Goal: Information Seeking & Learning: Learn about a topic

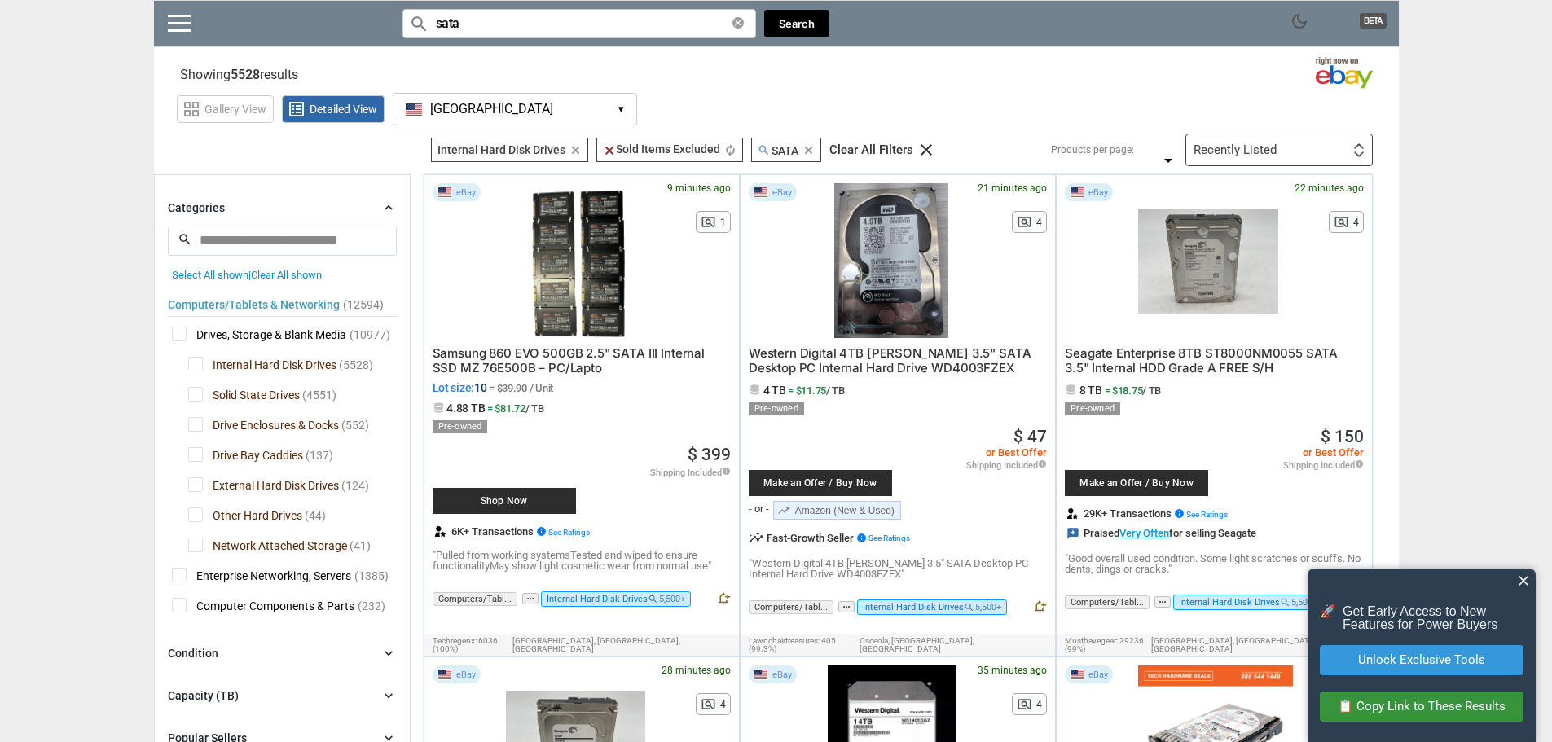
scroll to position [679, 0]
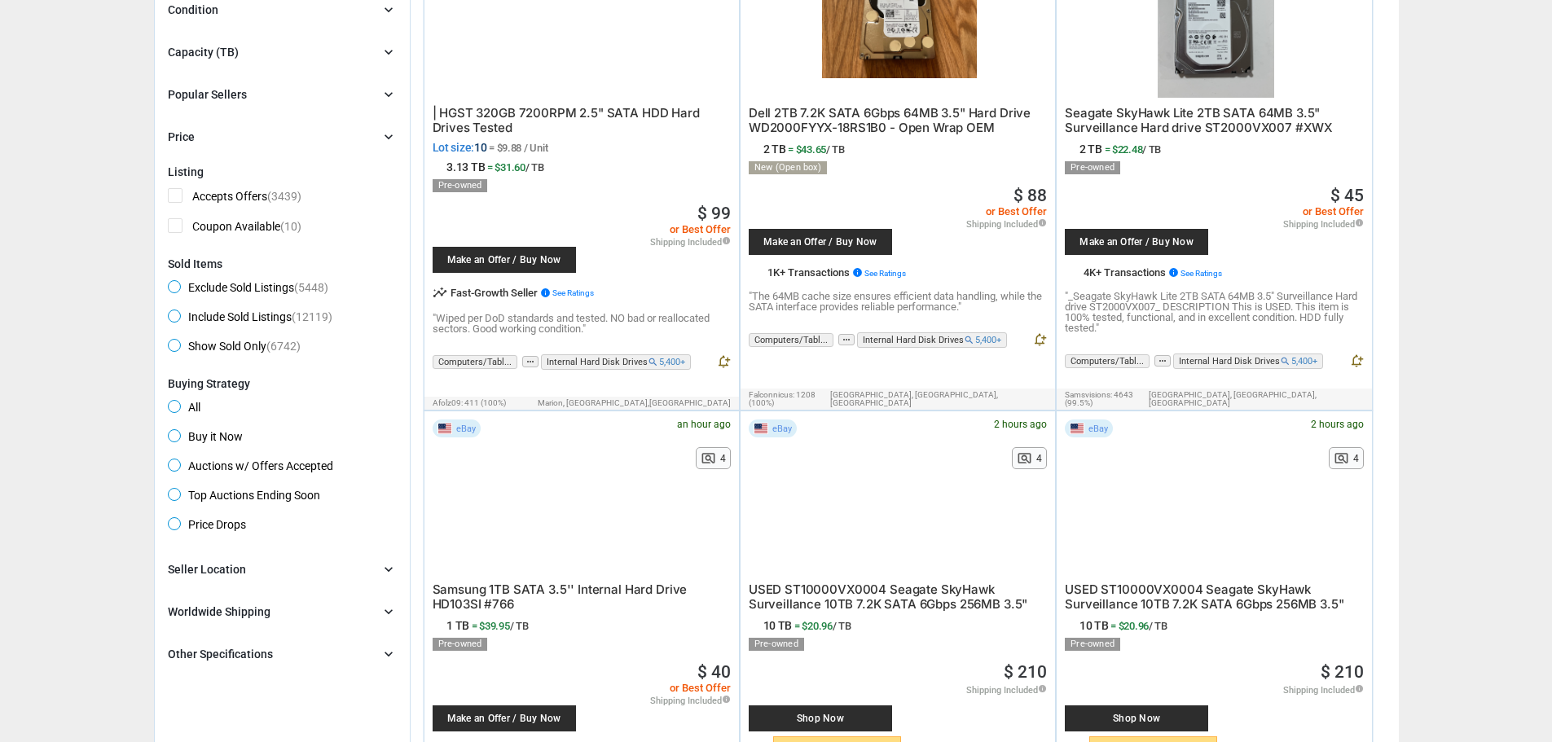
scroll to position [407, 0]
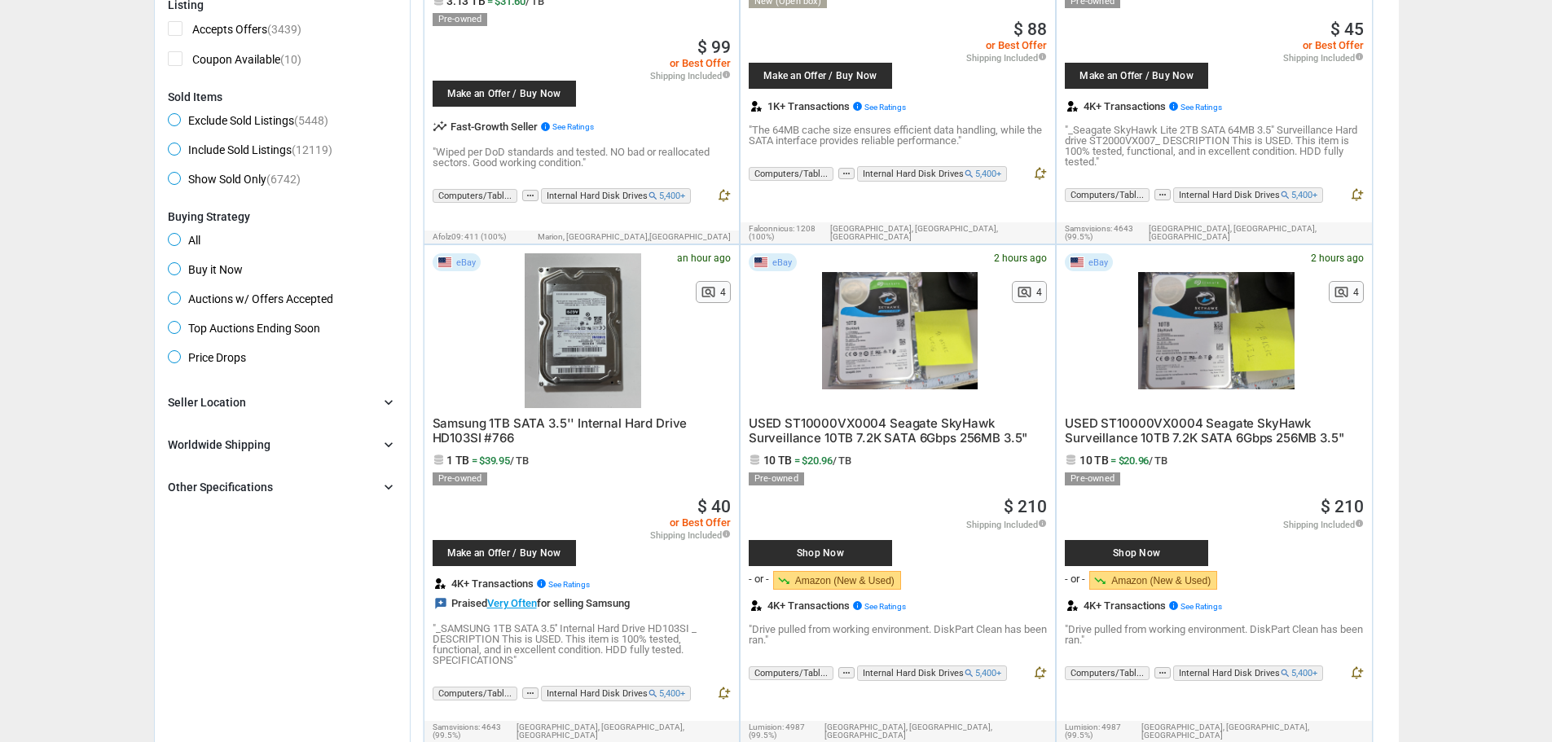
click at [395, 486] on icon "chevron_right" at bounding box center [389, 487] width 16 height 16
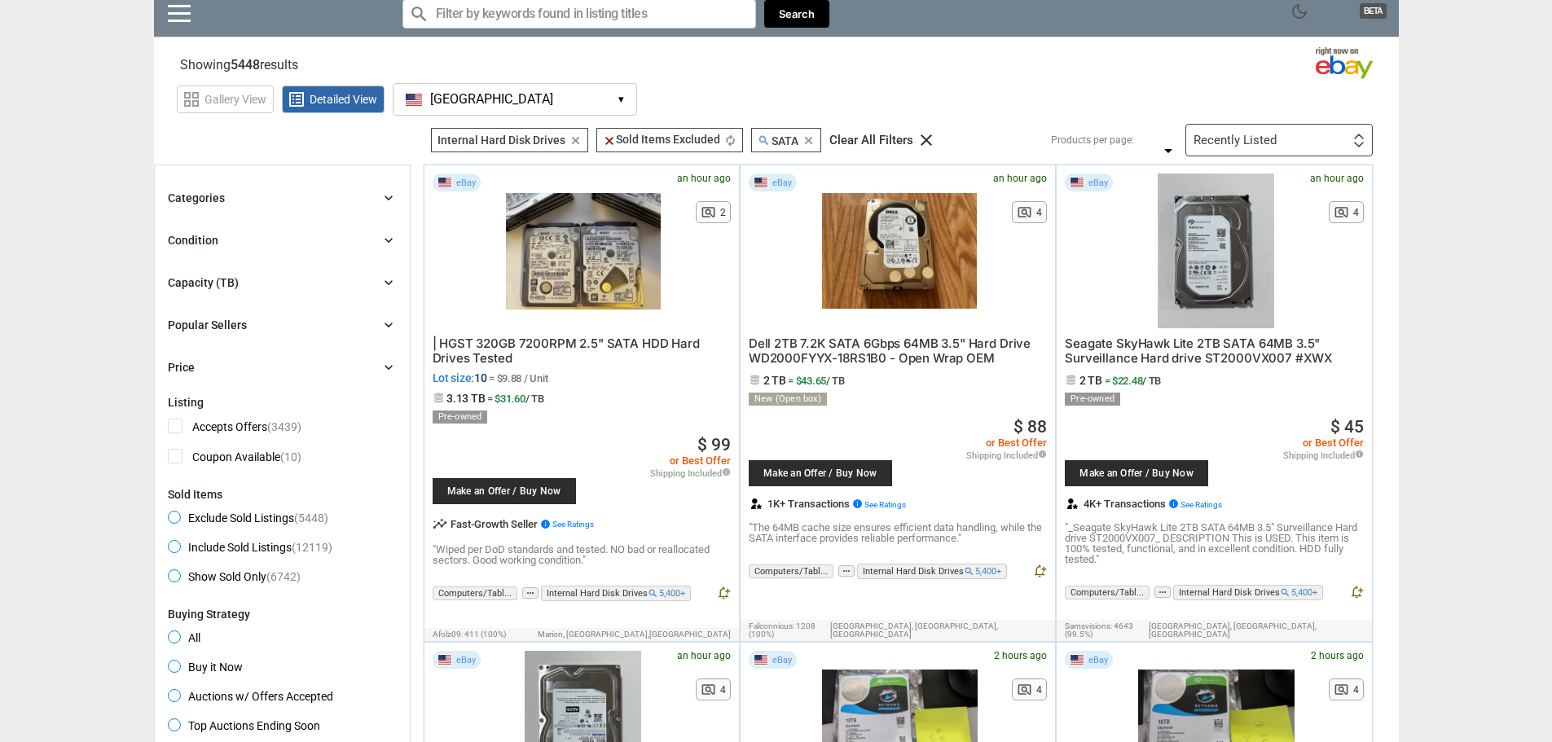
scroll to position [0, 0]
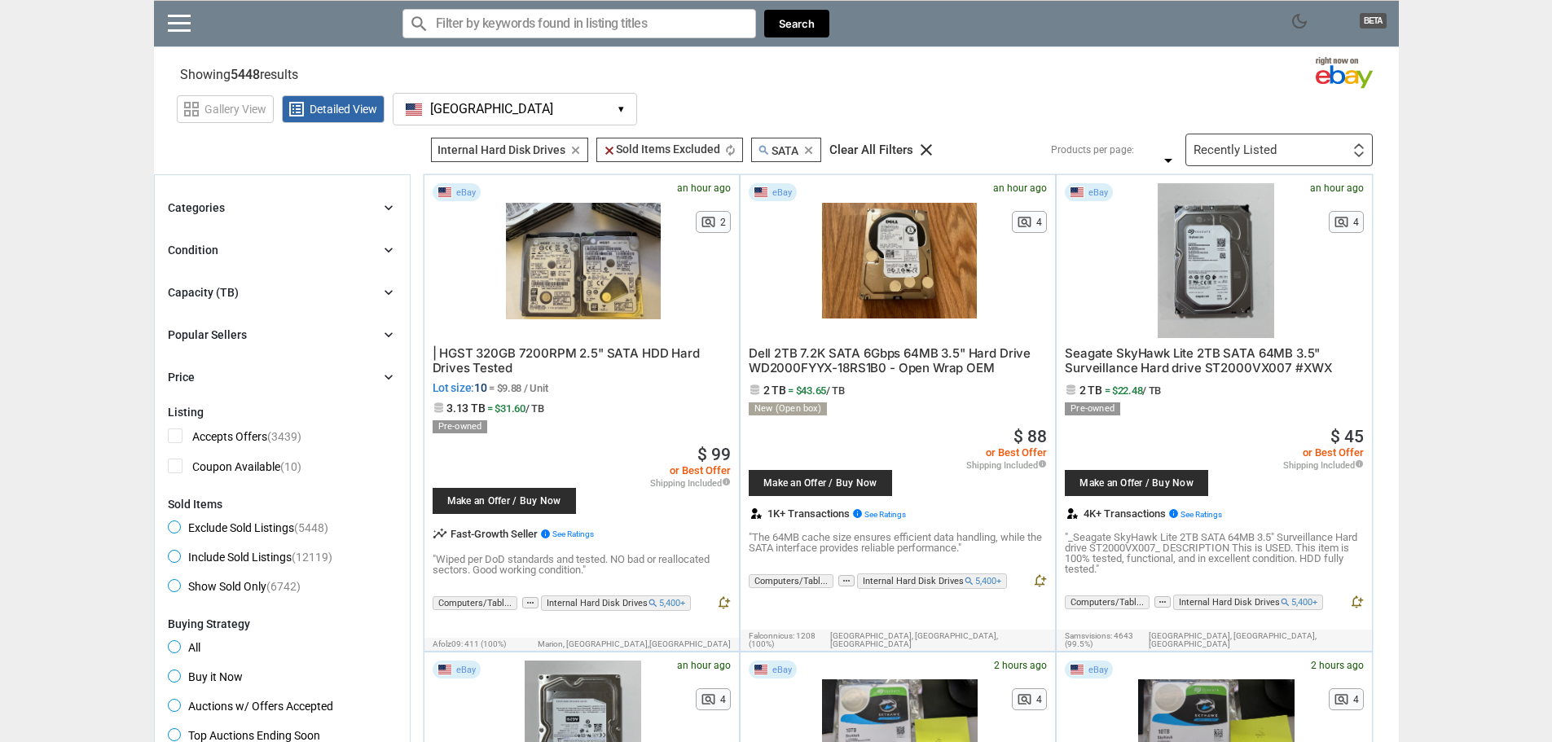
click at [1344, 144] on div "Recently Listed First or Last Chance to Buy Recently Listed Selling Rapidly Now…" at bounding box center [1278, 150] width 187 height 33
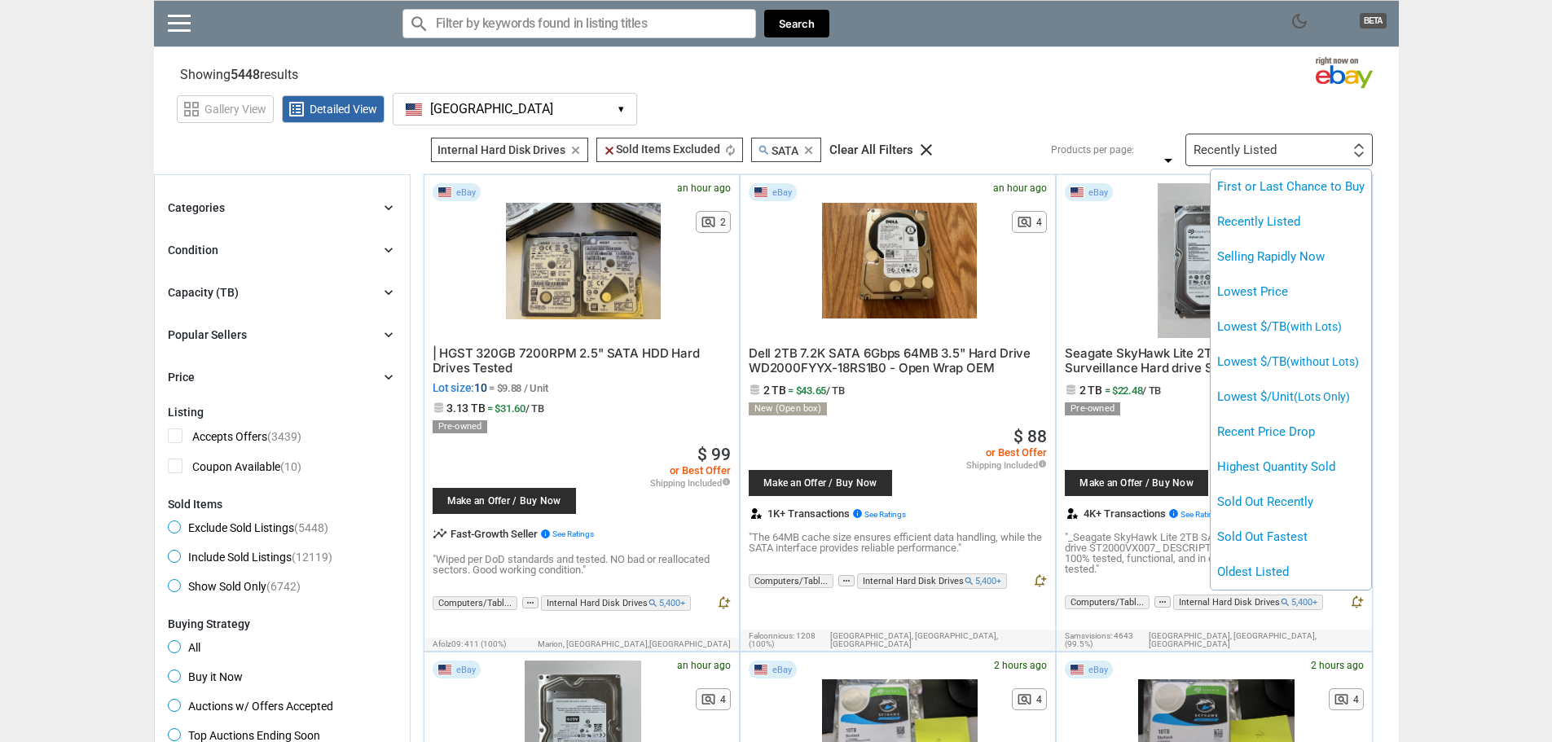
click at [1397, 135] on div at bounding box center [776, 371] width 1552 height 742
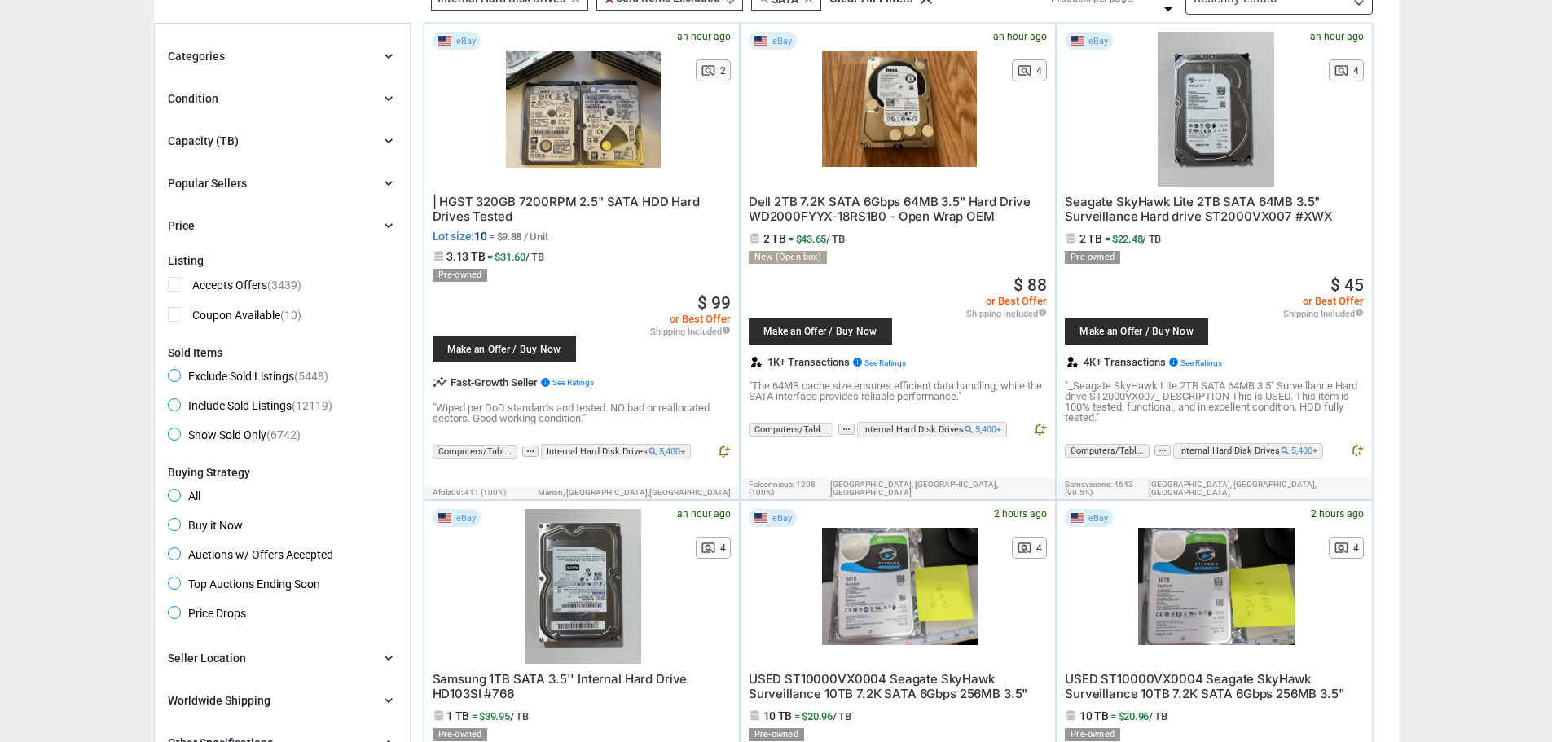
scroll to position [136, 0]
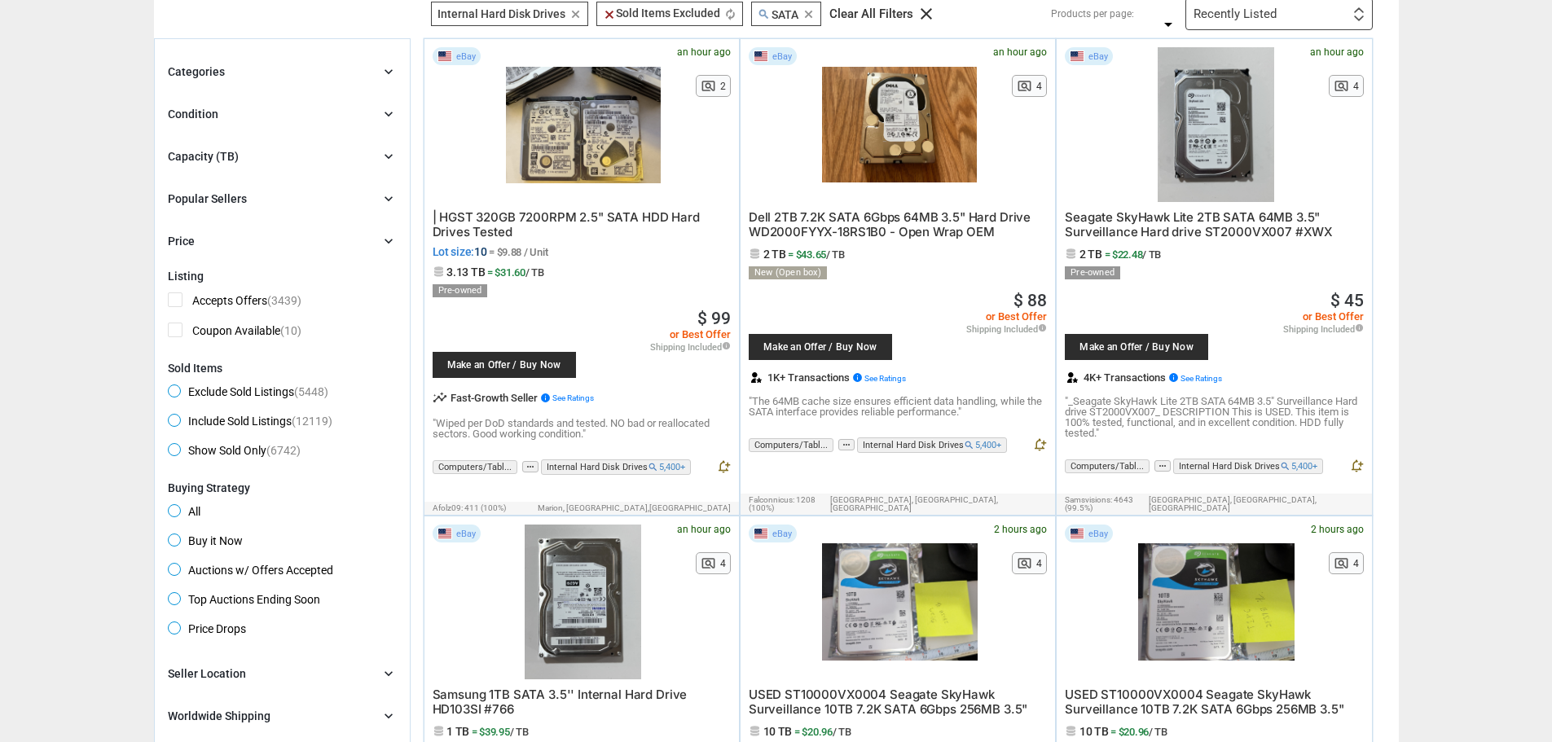
click at [389, 149] on icon "chevron_right" at bounding box center [389, 156] width 16 height 16
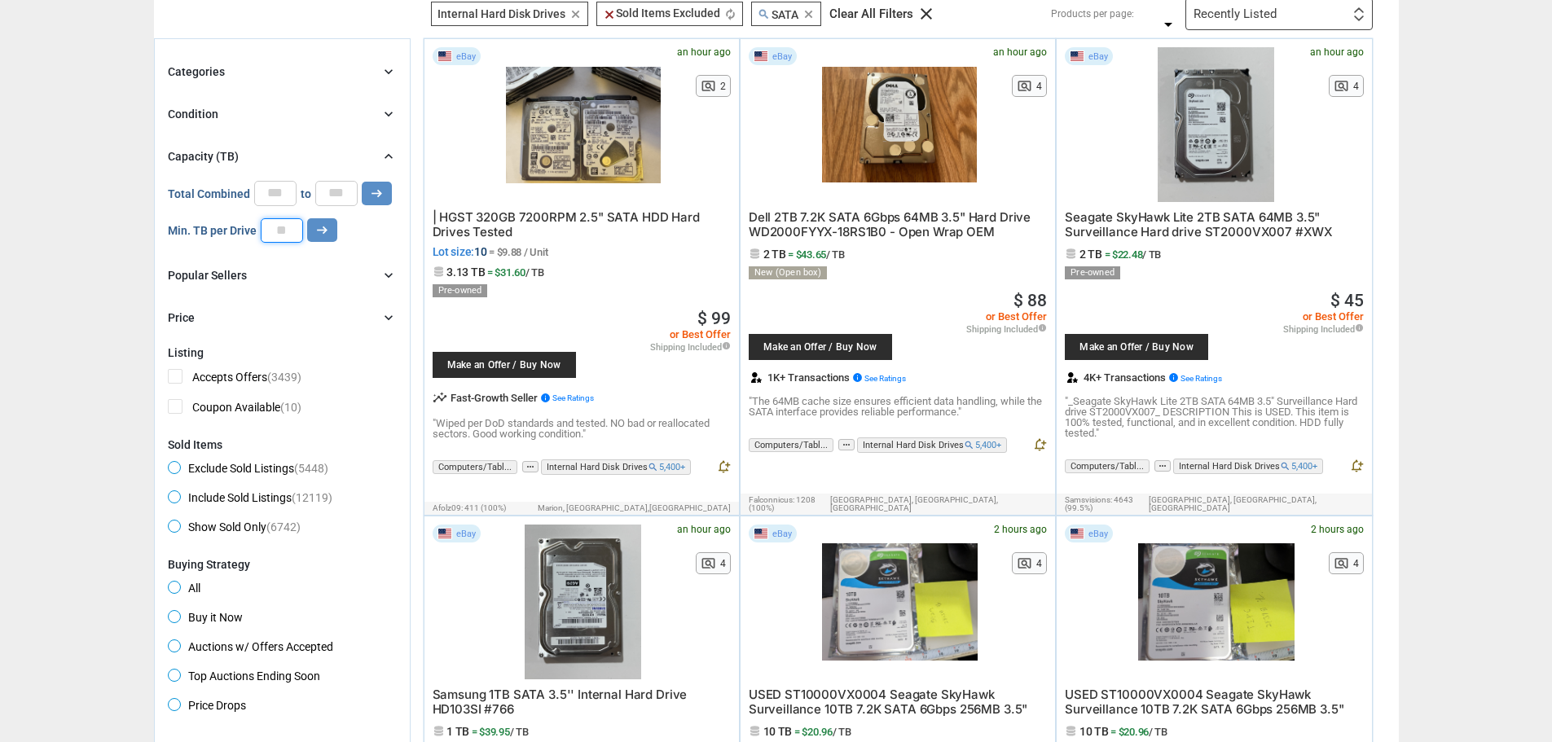
click at [283, 234] on input "number" at bounding box center [282, 230] width 42 height 24
type input "**"
click at [312, 231] on button "arrow_right_alt" at bounding box center [322, 230] width 30 height 24
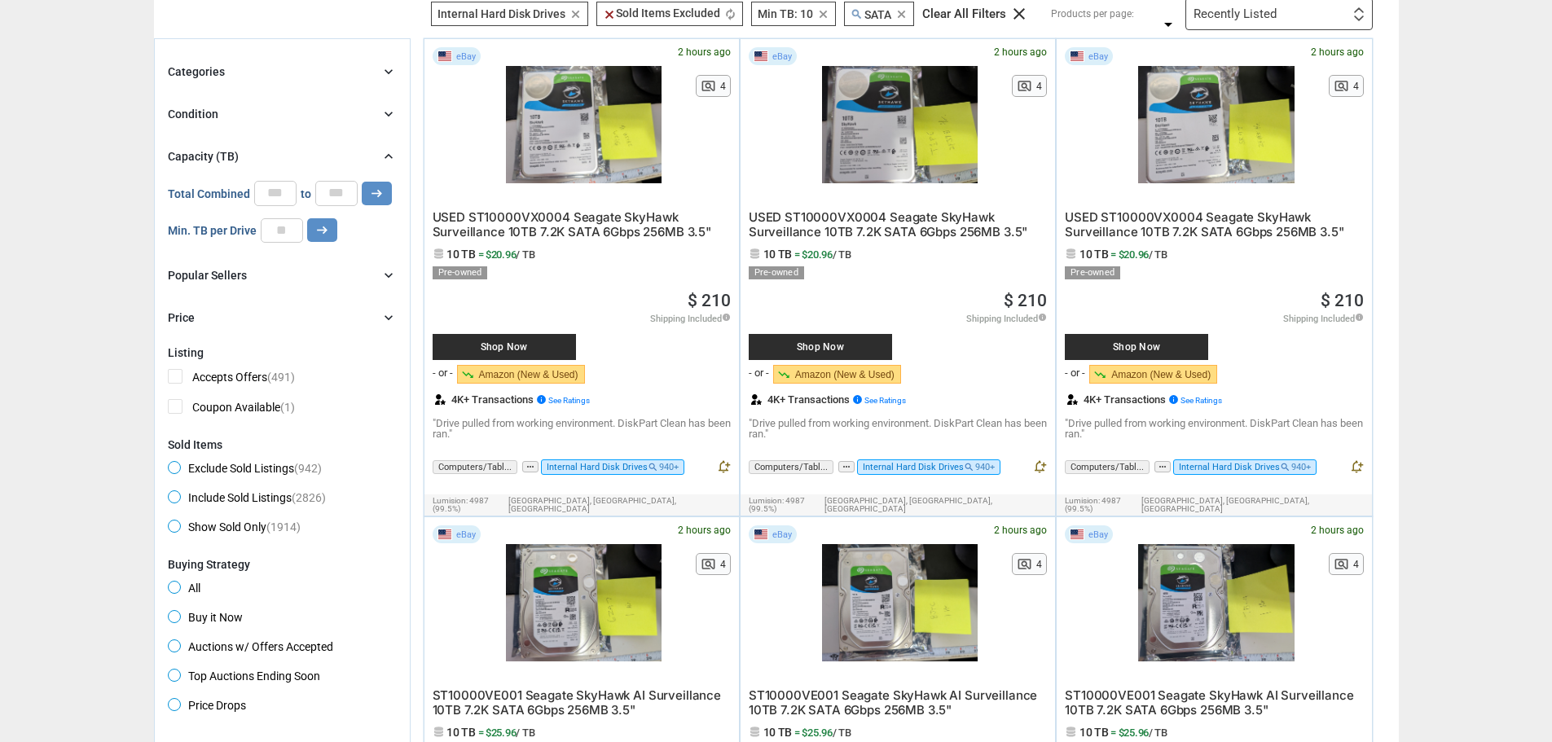
click at [387, 273] on icon "chevron_right" at bounding box center [389, 275] width 16 height 16
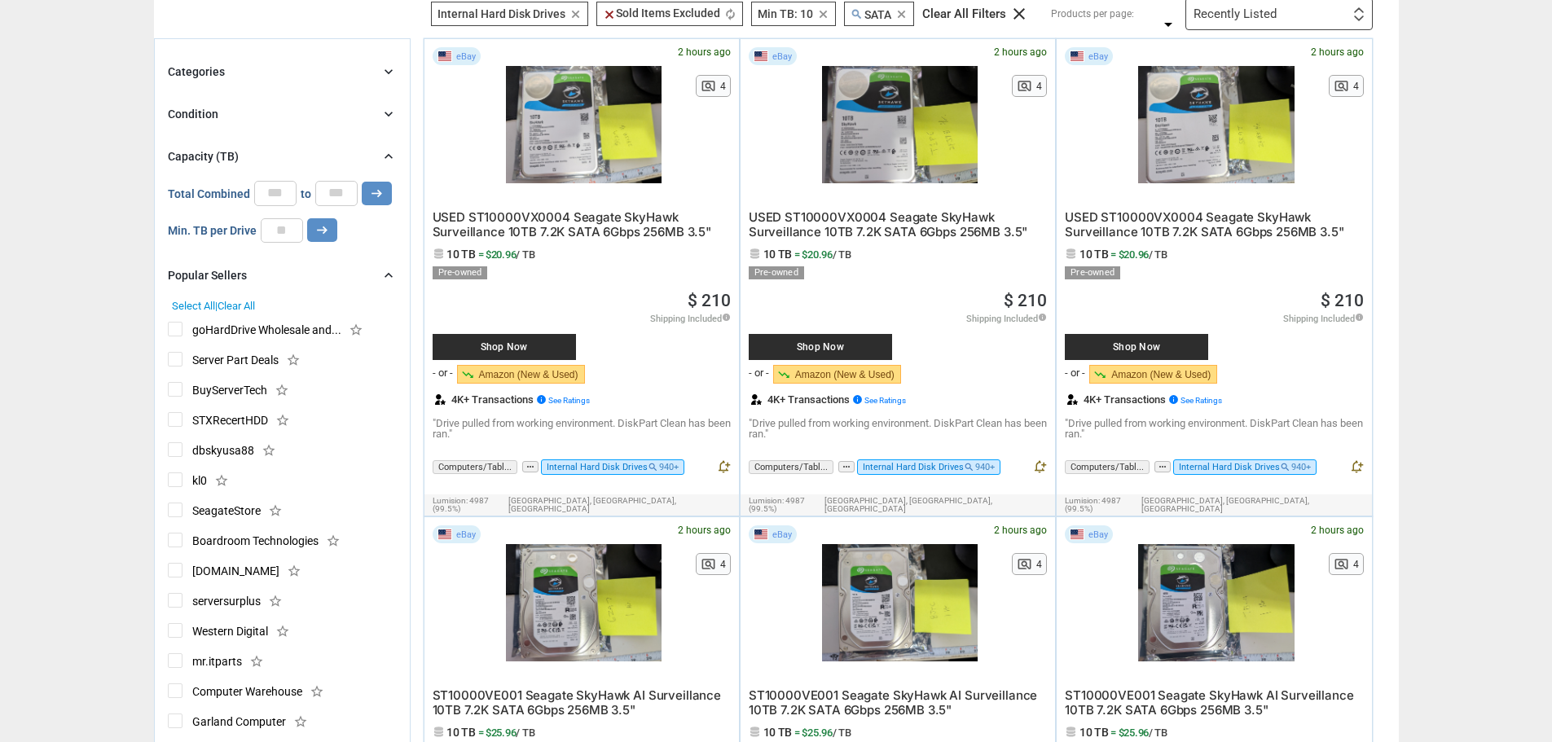
click at [394, 276] on icon "chevron_right" at bounding box center [389, 275] width 16 height 16
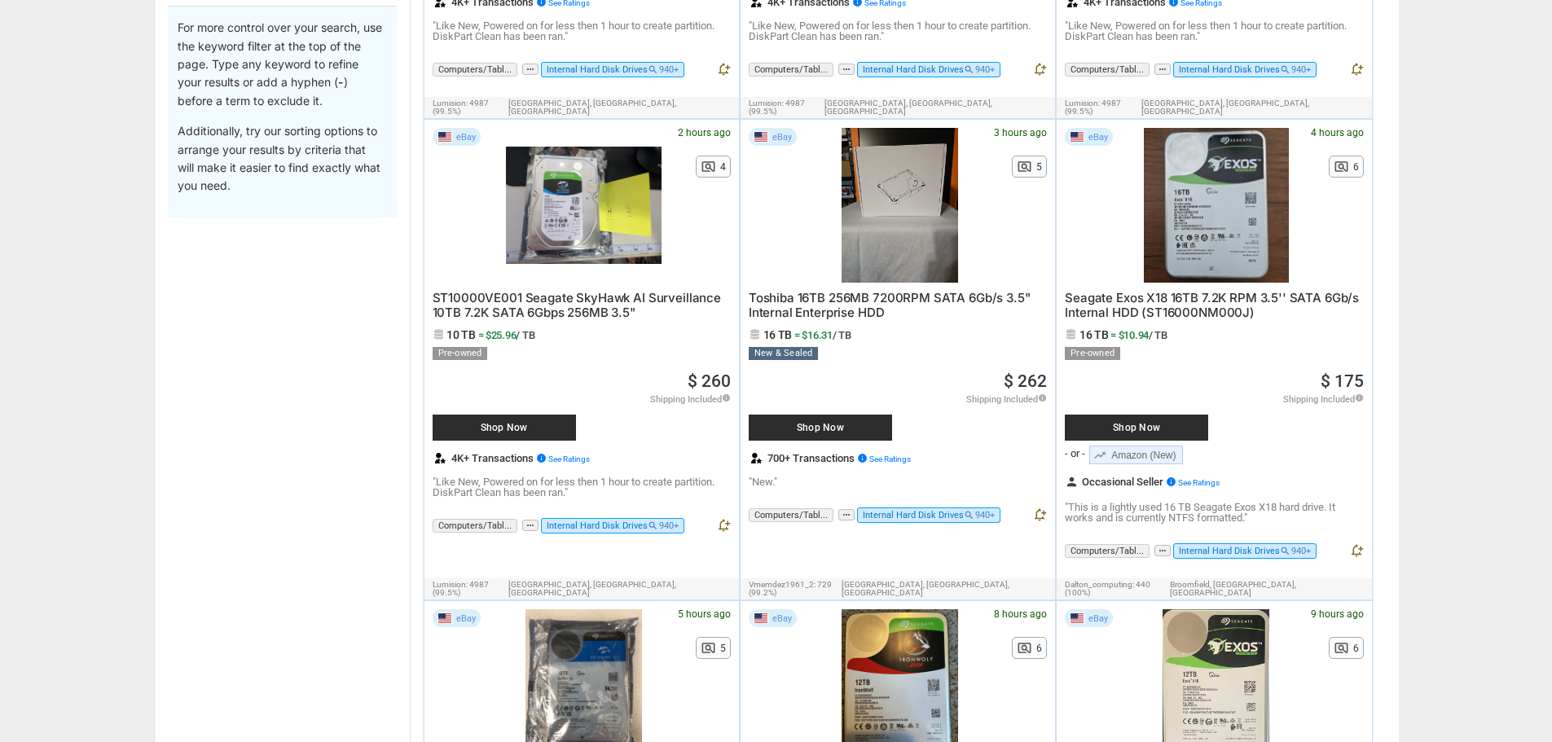
scroll to position [951, 0]
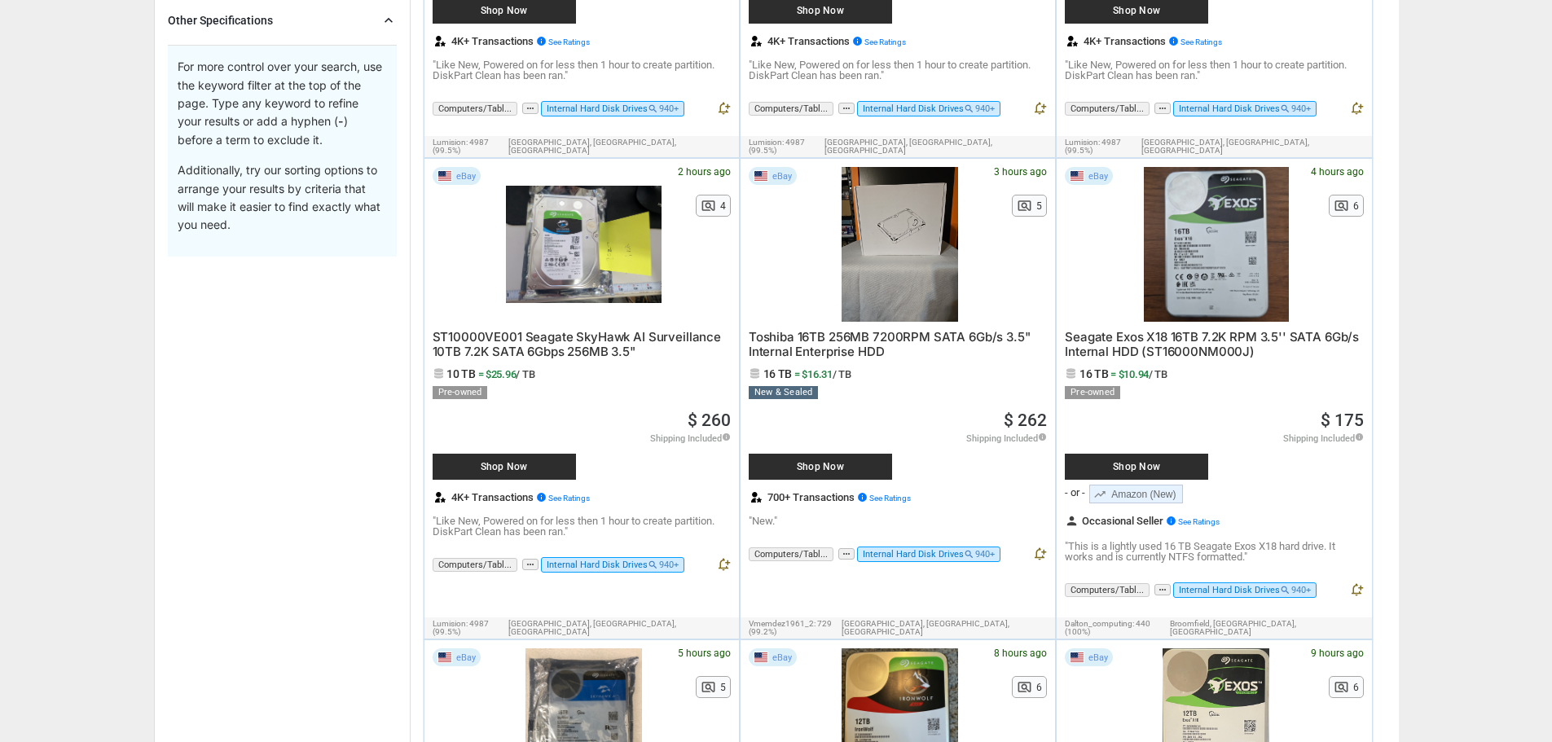
click at [1158, 462] on span "Shop Now" at bounding box center [1136, 467] width 127 height 10
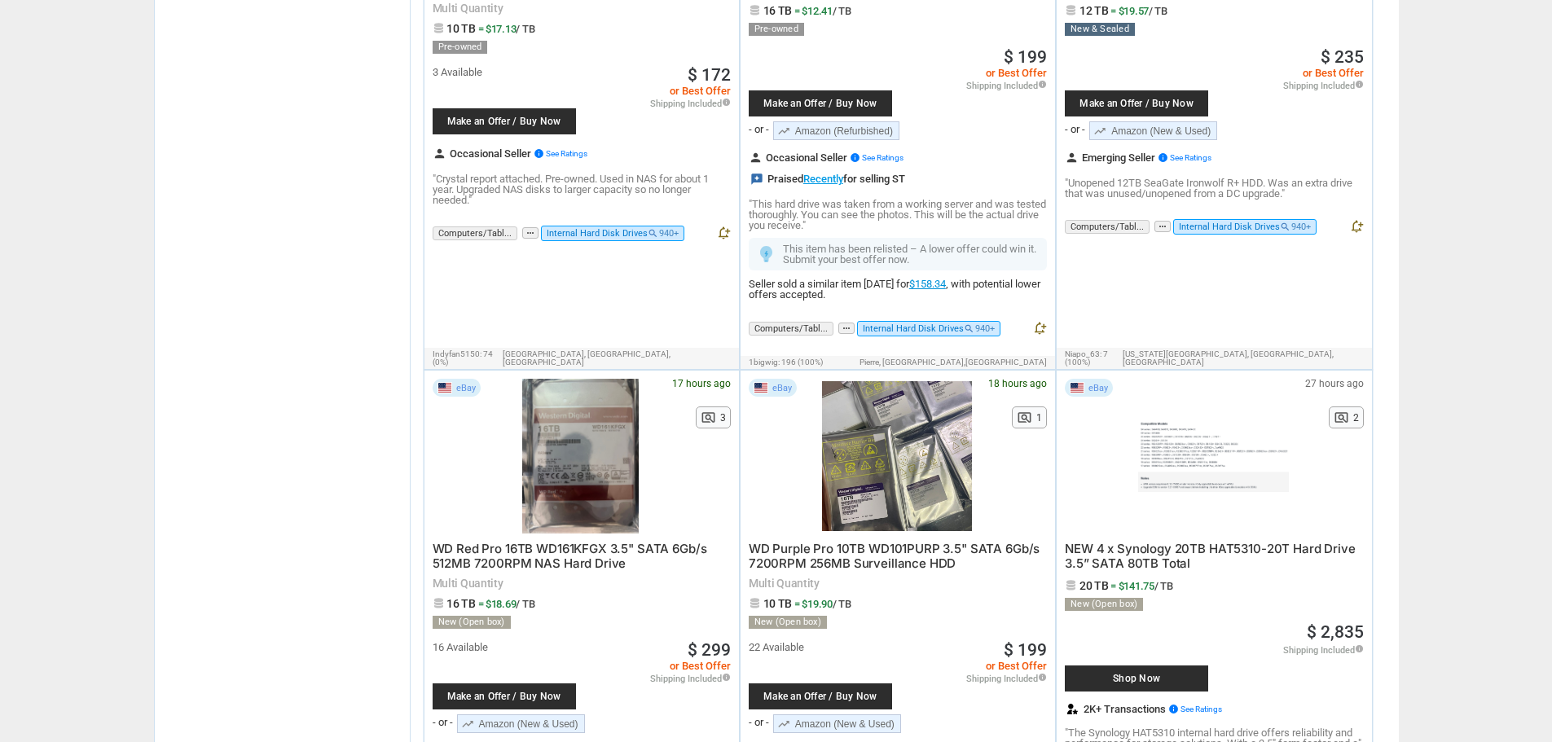
scroll to position [2444, 0]
